Goal: Information Seeking & Learning: Compare options

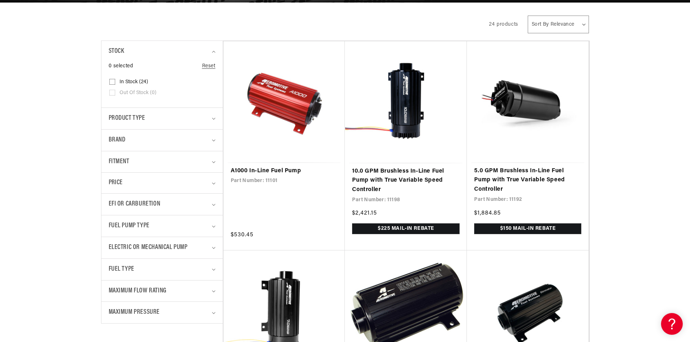
scroll to position [0, 287]
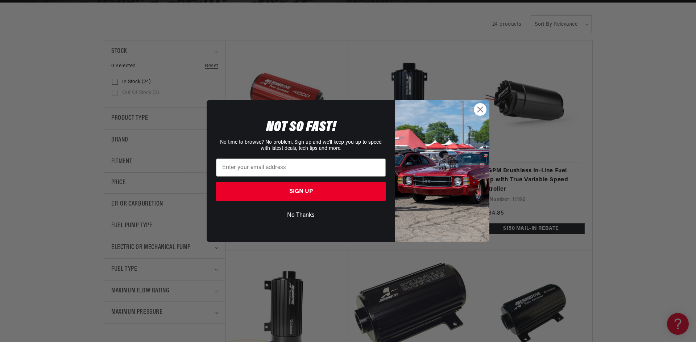
click at [480, 113] on circle "Close dialog" at bounding box center [480, 110] width 12 height 12
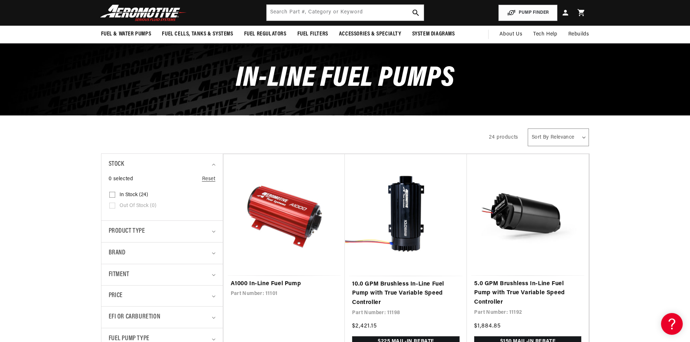
scroll to position [3, 0]
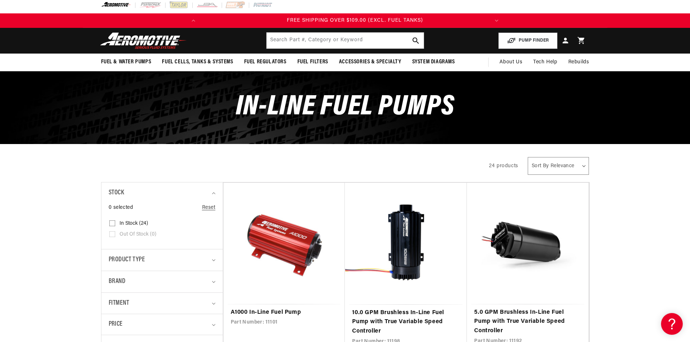
click at [579, 169] on select "Sort By Relevance Sort By Price, Low to High Sort By Price, High to Low" at bounding box center [558, 166] width 61 height 18
select select "price-ascending"
click at [528, 157] on select "Sort By Relevance Sort By Price, Low to High Sort By Price, High to Low" at bounding box center [558, 166] width 61 height 18
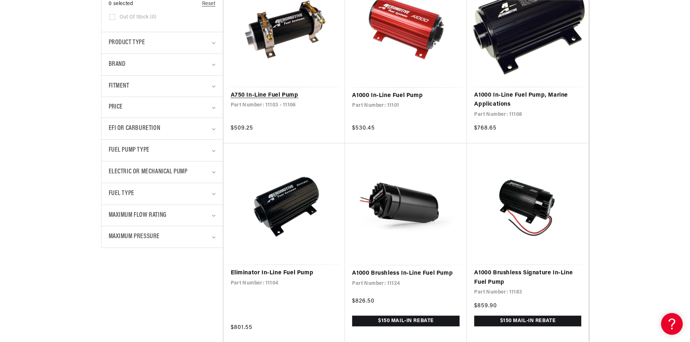
scroll to position [0, 8]
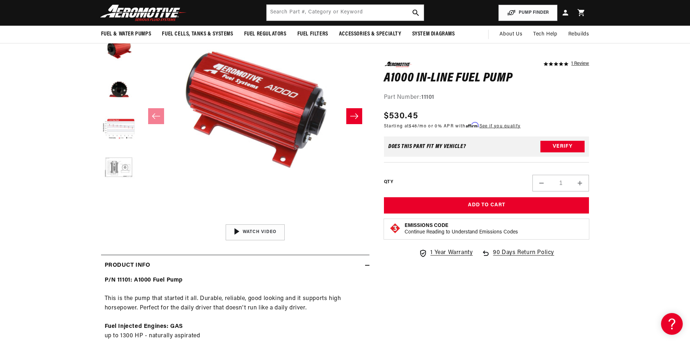
scroll to position [0, 287]
click at [122, 131] on button "Load image 4 in gallery view" at bounding box center [119, 130] width 36 height 36
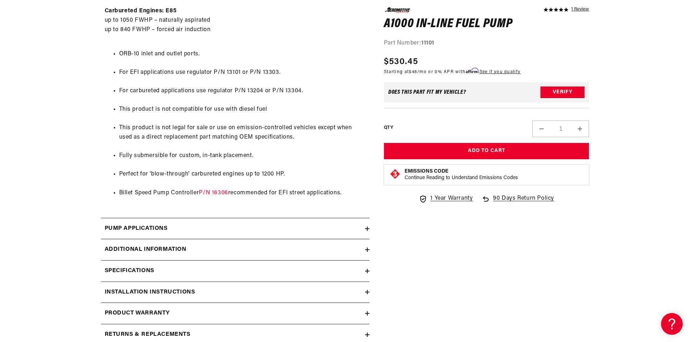
scroll to position [544, 0]
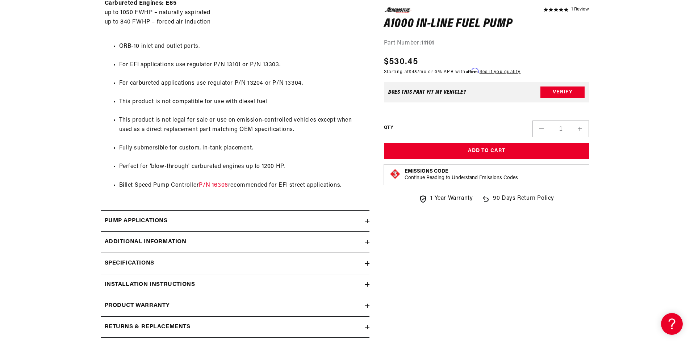
click at [165, 222] on h2 "Pump Applications" at bounding box center [136, 221] width 63 height 9
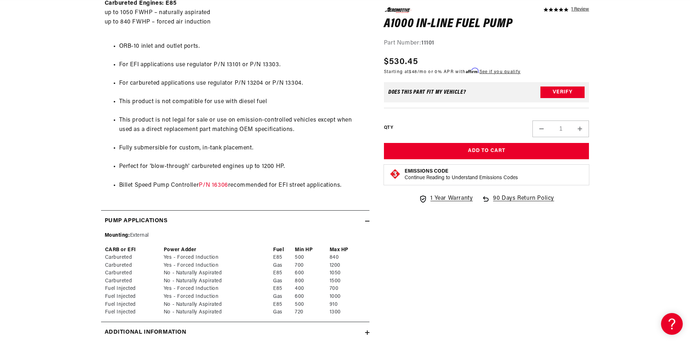
scroll to position [688, 0]
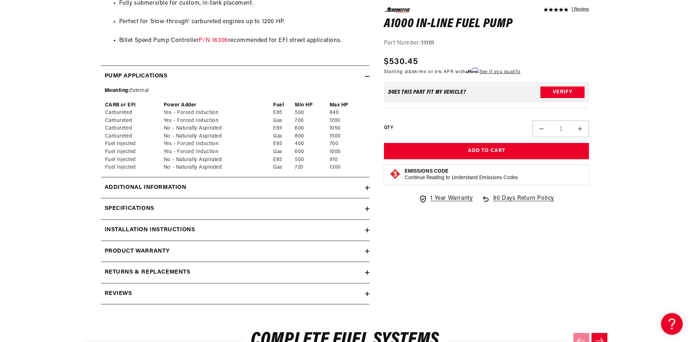
click at [161, 207] on div "Specifications" at bounding box center [233, 208] width 264 height 9
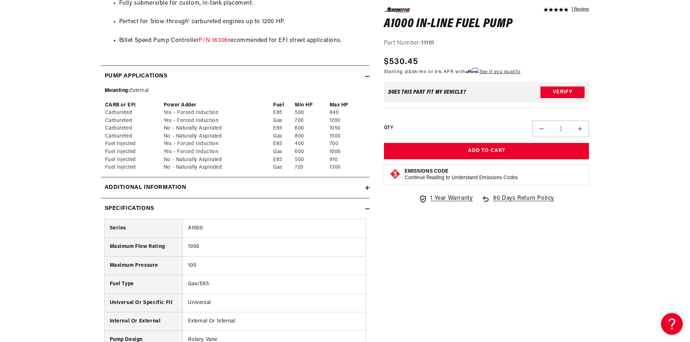
scroll to position [0, 0]
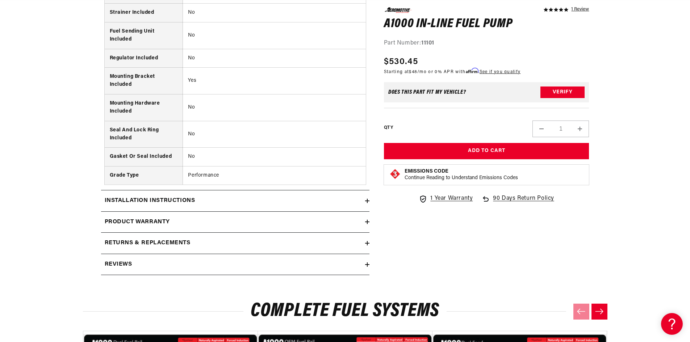
click at [153, 193] on summary "Installation Instructions" at bounding box center [235, 201] width 269 height 21
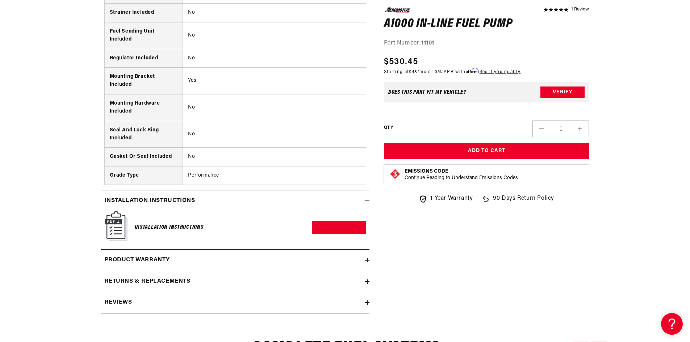
click at [153, 195] on summary "Installation Instructions" at bounding box center [235, 201] width 269 height 21
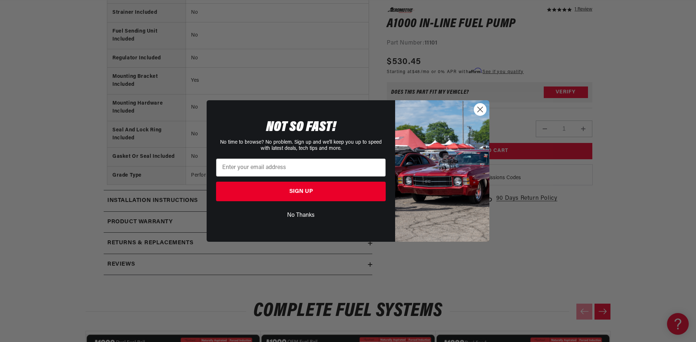
click at [483, 110] on circle "Close dialog" at bounding box center [480, 110] width 12 height 12
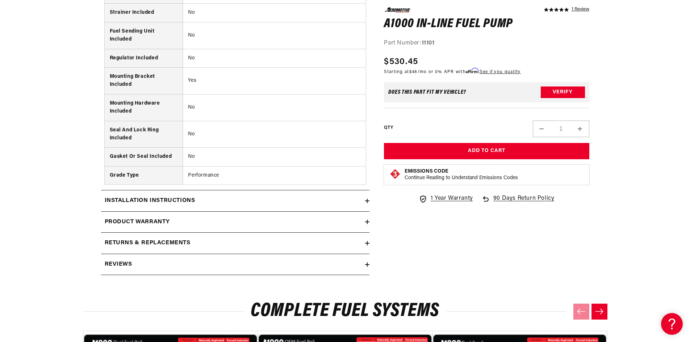
click at [191, 204] on h2 "Installation Instructions" at bounding box center [150, 200] width 91 height 9
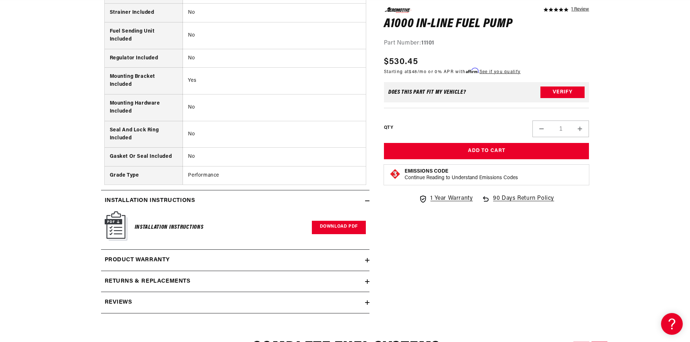
click at [335, 227] on link "Download PDF" at bounding box center [339, 227] width 54 height 13
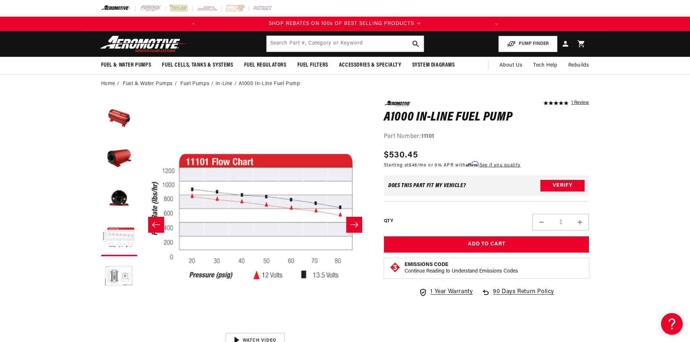
click at [141, 330] on button "Open media 4 in modal" at bounding box center [141, 330] width 0 height 0
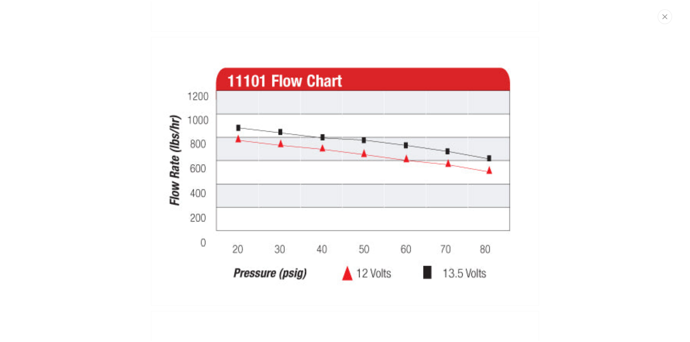
scroll to position [0, 287]
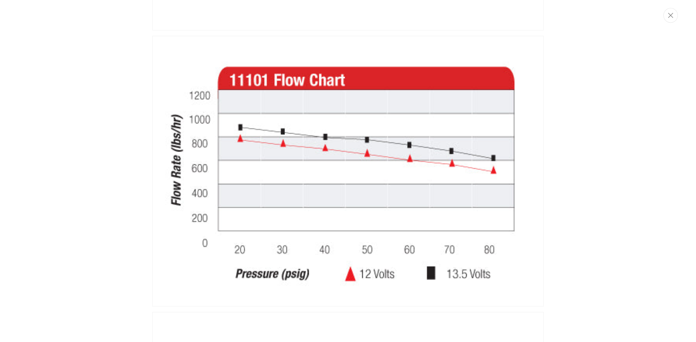
click at [42, 79] on div "Media gallery" at bounding box center [348, 171] width 696 height 342
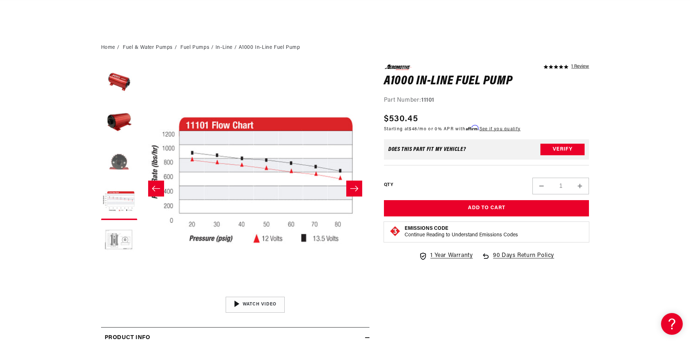
scroll to position [0, 0]
click at [126, 242] on button "Load image 5 in gallery view" at bounding box center [119, 242] width 36 height 36
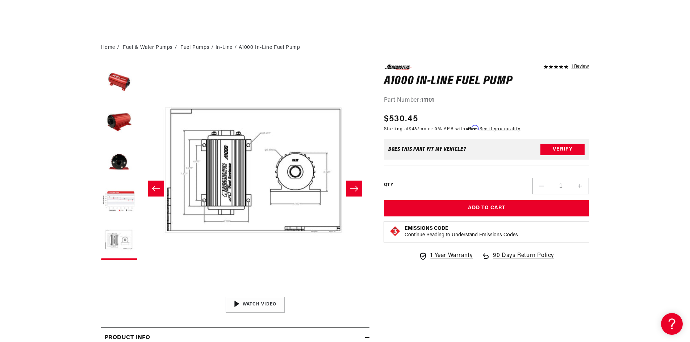
scroll to position [0, 915]
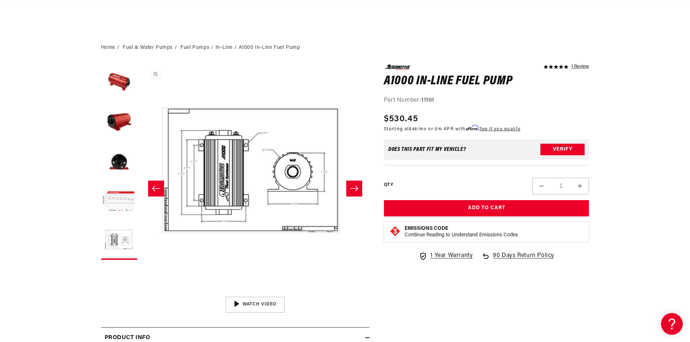
click at [141, 293] on button "Open media 5 in modal" at bounding box center [141, 293] width 0 height 0
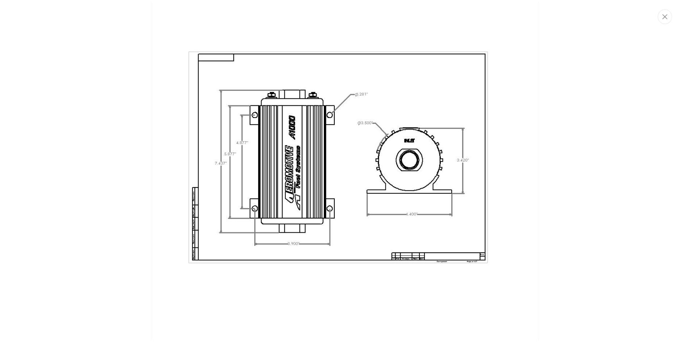
scroll to position [0, 287]
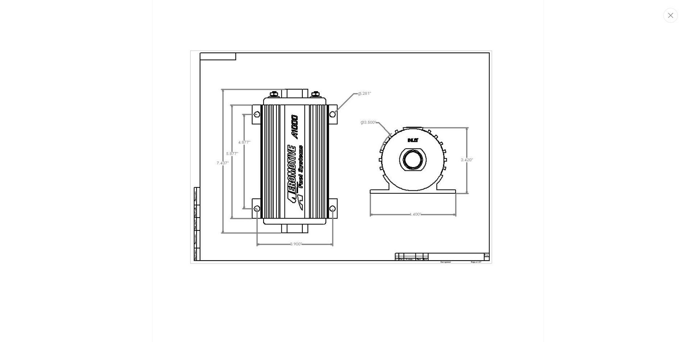
click at [48, 55] on div "Media gallery" at bounding box center [348, 171] width 696 height 342
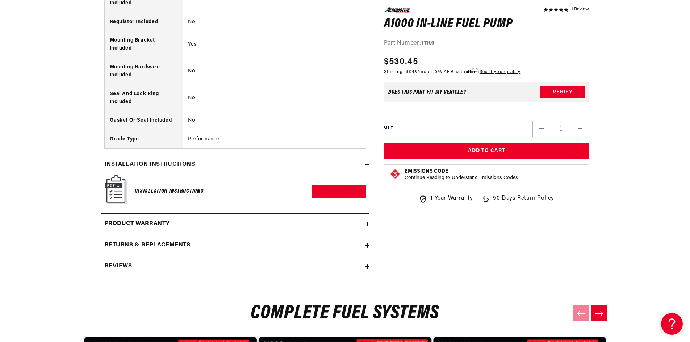
scroll to position [0, 0]
drag, startPoint x: 273, startPoint y: 271, endPoint x: 243, endPoint y: 264, distance: 30.1
click at [272, 271] on div "Reviews" at bounding box center [233, 266] width 264 height 9
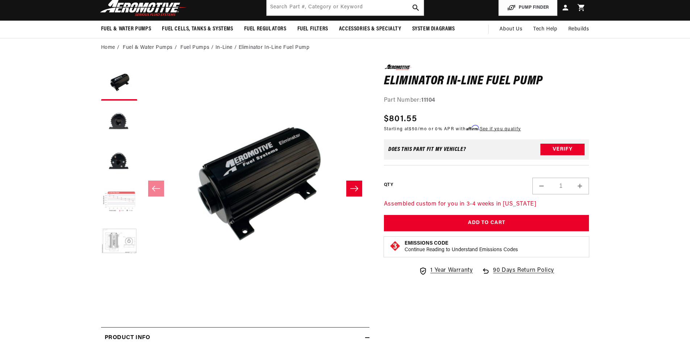
click at [116, 201] on button "Load image 4 in gallery view" at bounding box center [119, 202] width 36 height 36
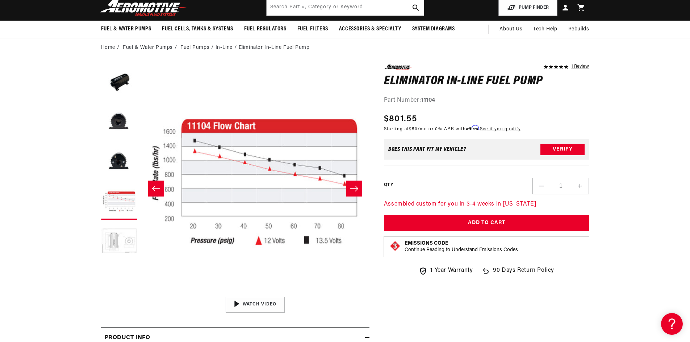
click at [112, 236] on button "Load image 5 in gallery view" at bounding box center [119, 242] width 36 height 36
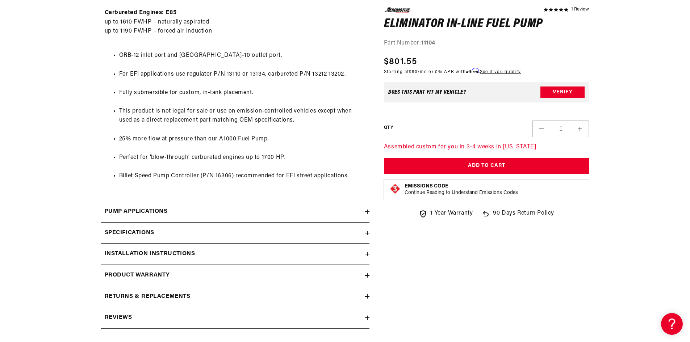
scroll to position [0, 287]
click at [139, 212] on h2 "Pump Applications" at bounding box center [136, 211] width 63 height 9
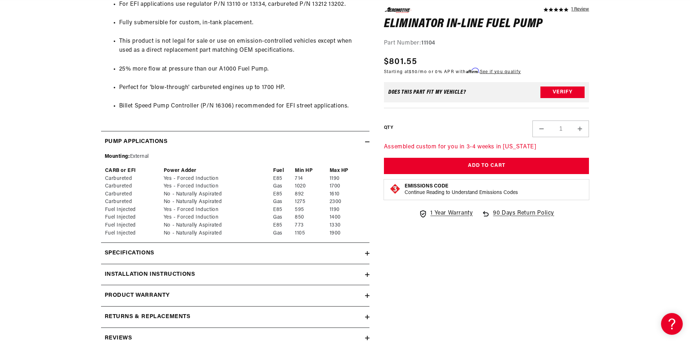
scroll to position [616, 0]
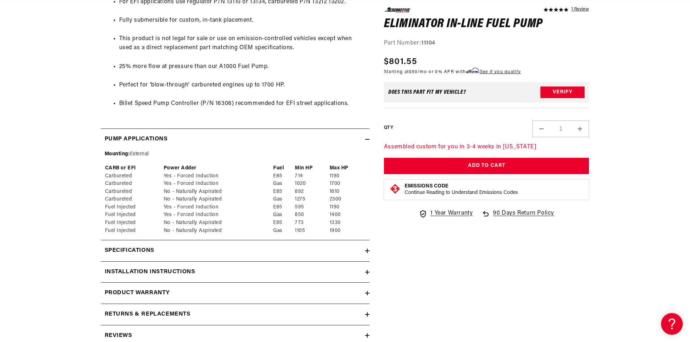
click at [142, 244] on summary "Specifications" at bounding box center [235, 251] width 269 height 21
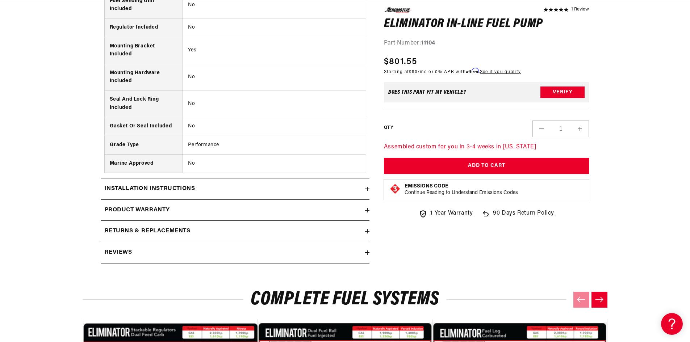
scroll to position [0, 287]
click at [161, 184] on h2 "Installation Instructions" at bounding box center [150, 188] width 91 height 9
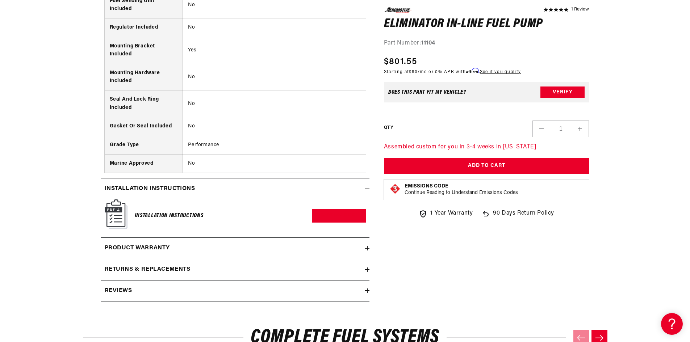
click at [161, 184] on h2 "Installation Instructions" at bounding box center [150, 188] width 91 height 9
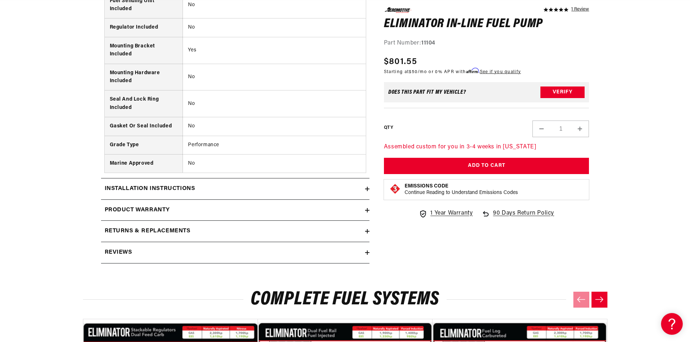
scroll to position [0, 49]
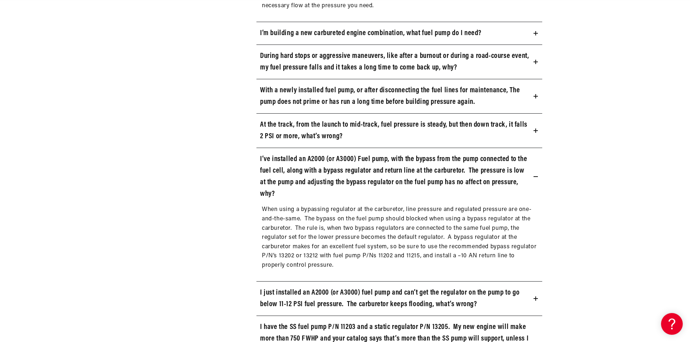
scroll to position [952, 0]
